Goal: Transaction & Acquisition: Subscribe to service/newsletter

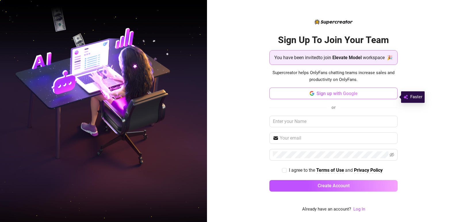
click at [325, 96] on span "Sign up with Google" at bounding box center [337, 93] width 41 height 5
